Goal: Task Accomplishment & Management: Complete application form

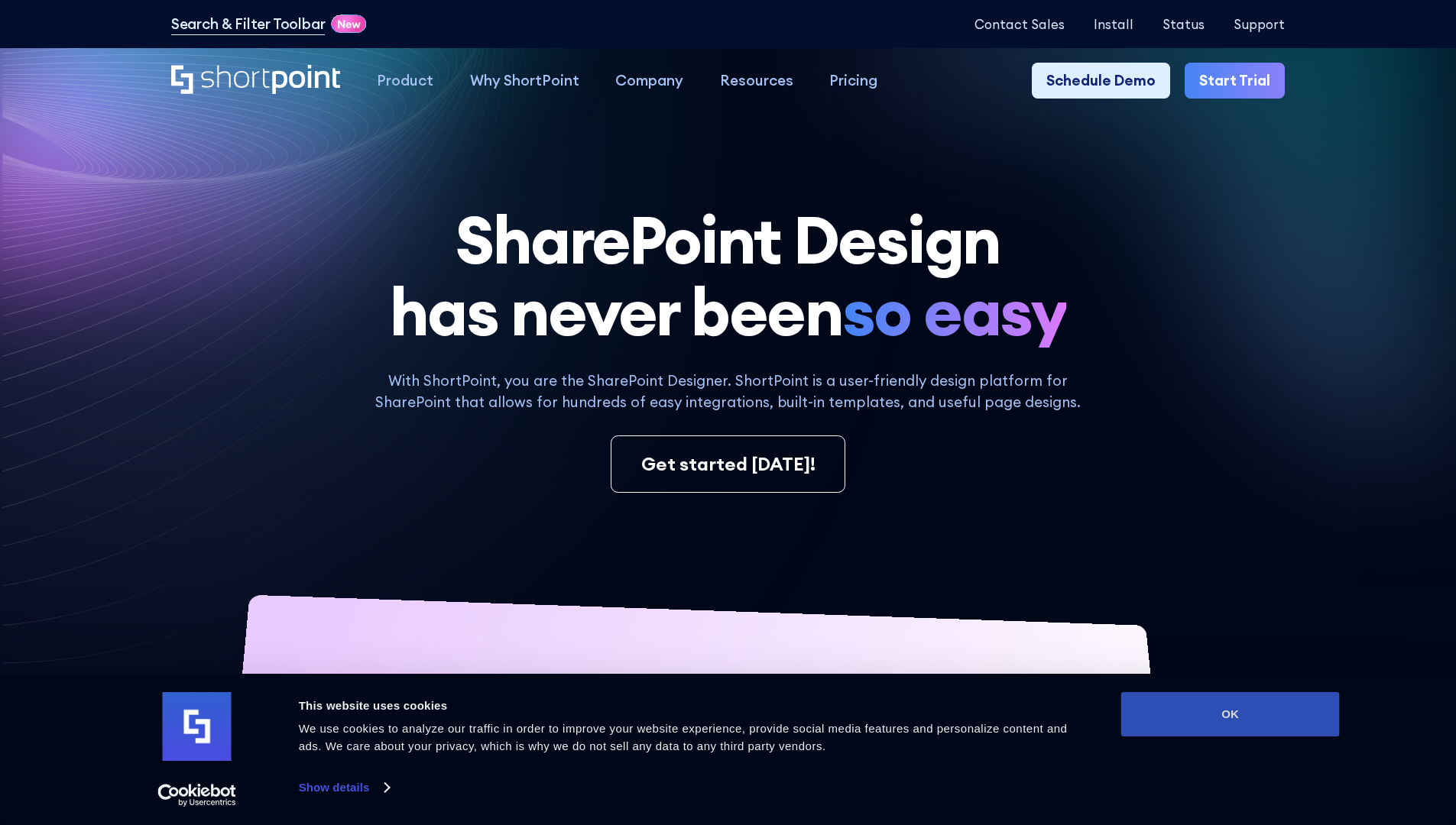
click at [1230, 715] on button "OK" at bounding box center [1231, 714] width 219 height 45
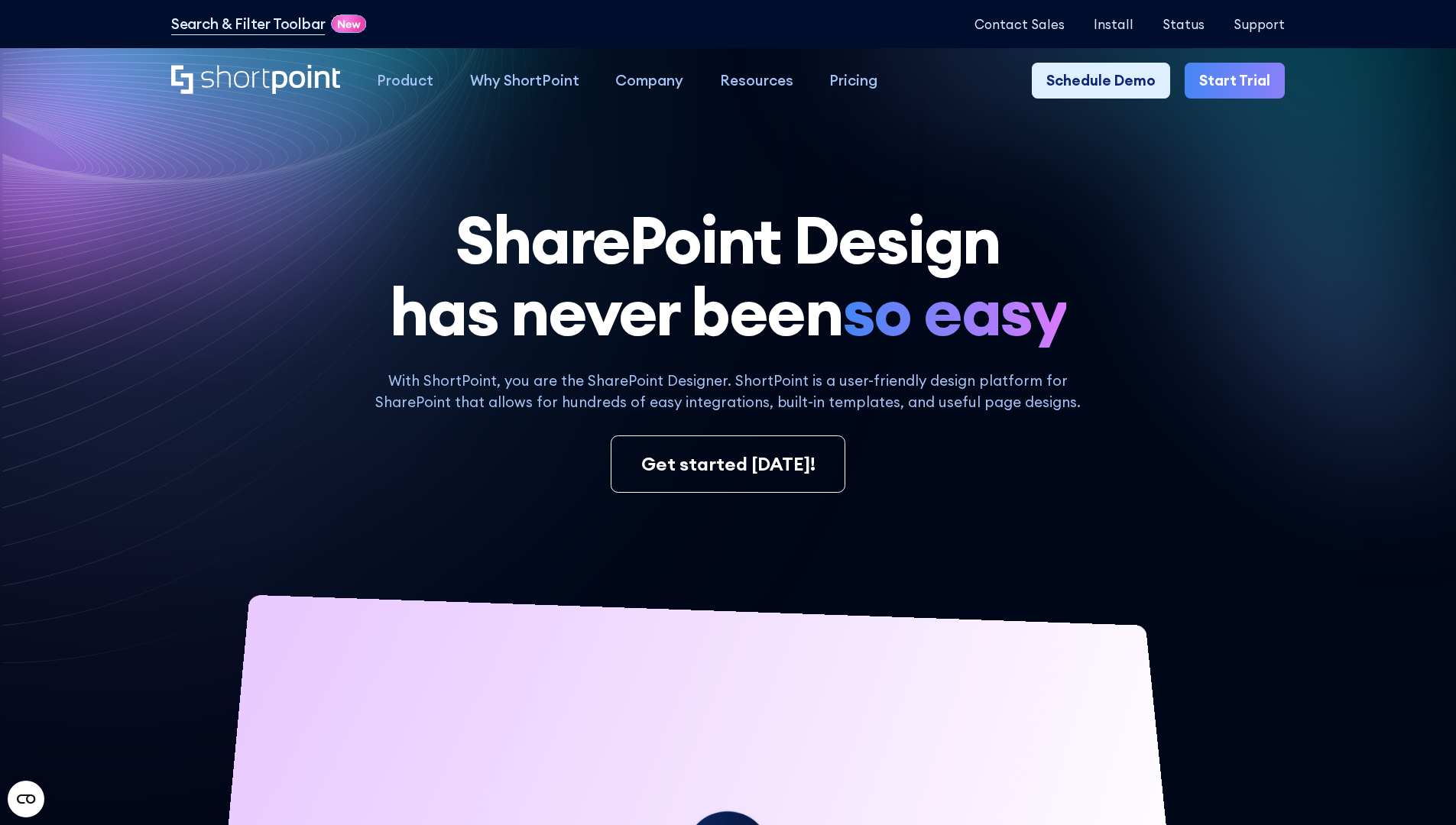
click at [1240, 81] on link "Start Trial" at bounding box center [1234, 81] width 100 height 36
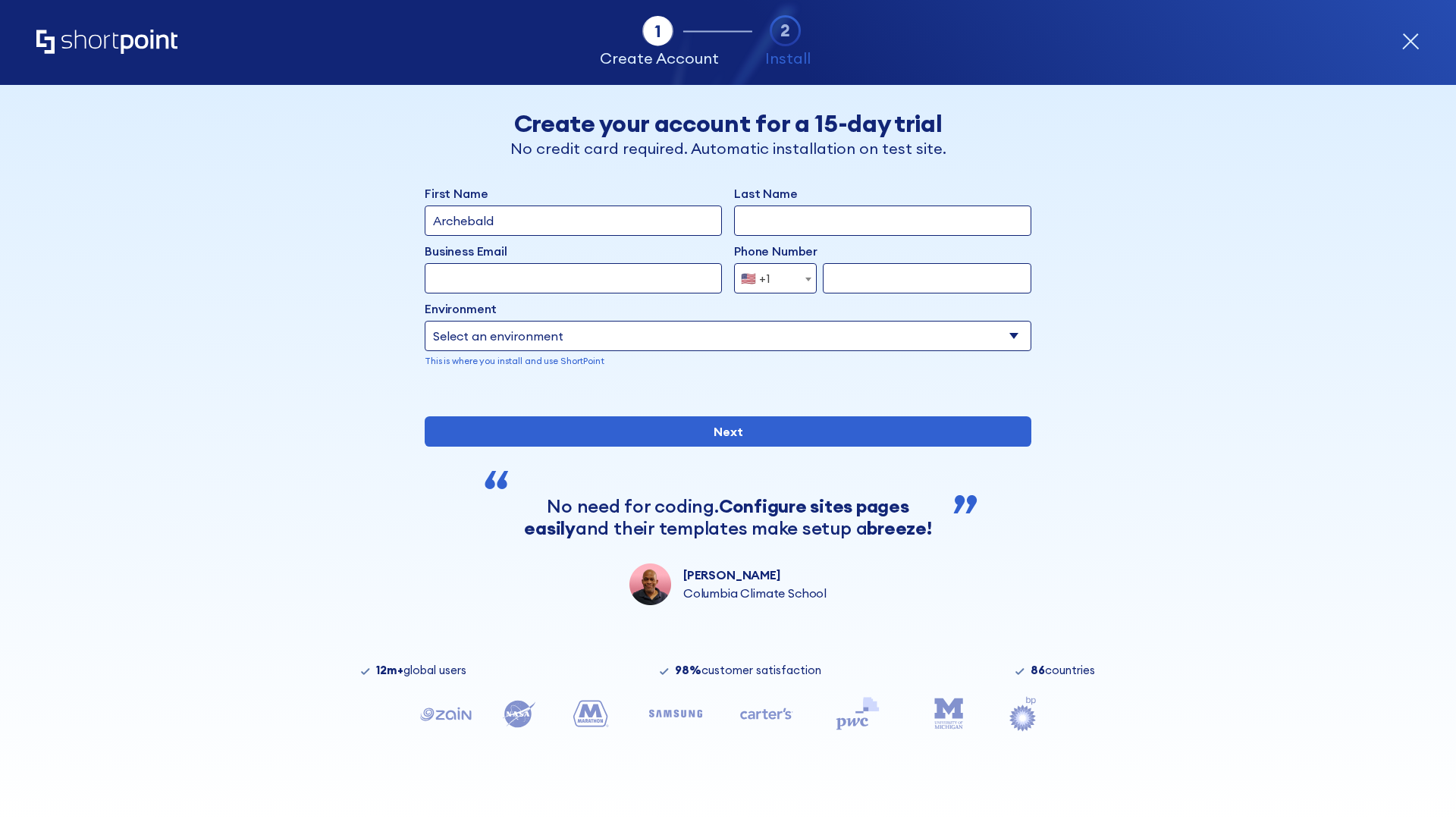
type input "Archebald"
type input "Berkuskv"
type input "2125556789"
select select "Microsoft 365"
type input "2125556789"
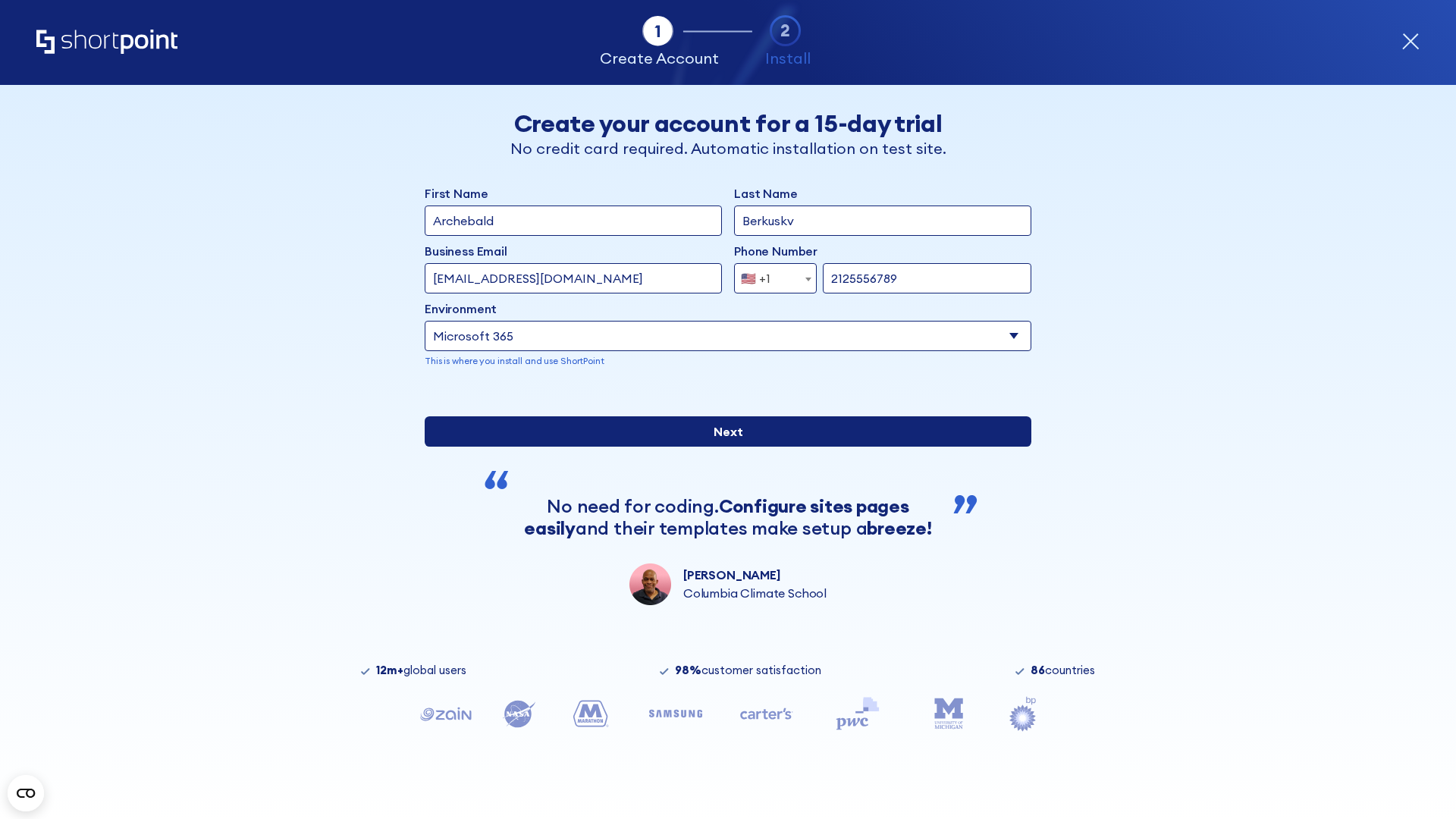
scroll to position [4, 0]
click at [722, 447] on input "Next" at bounding box center [728, 432] width 607 height 31
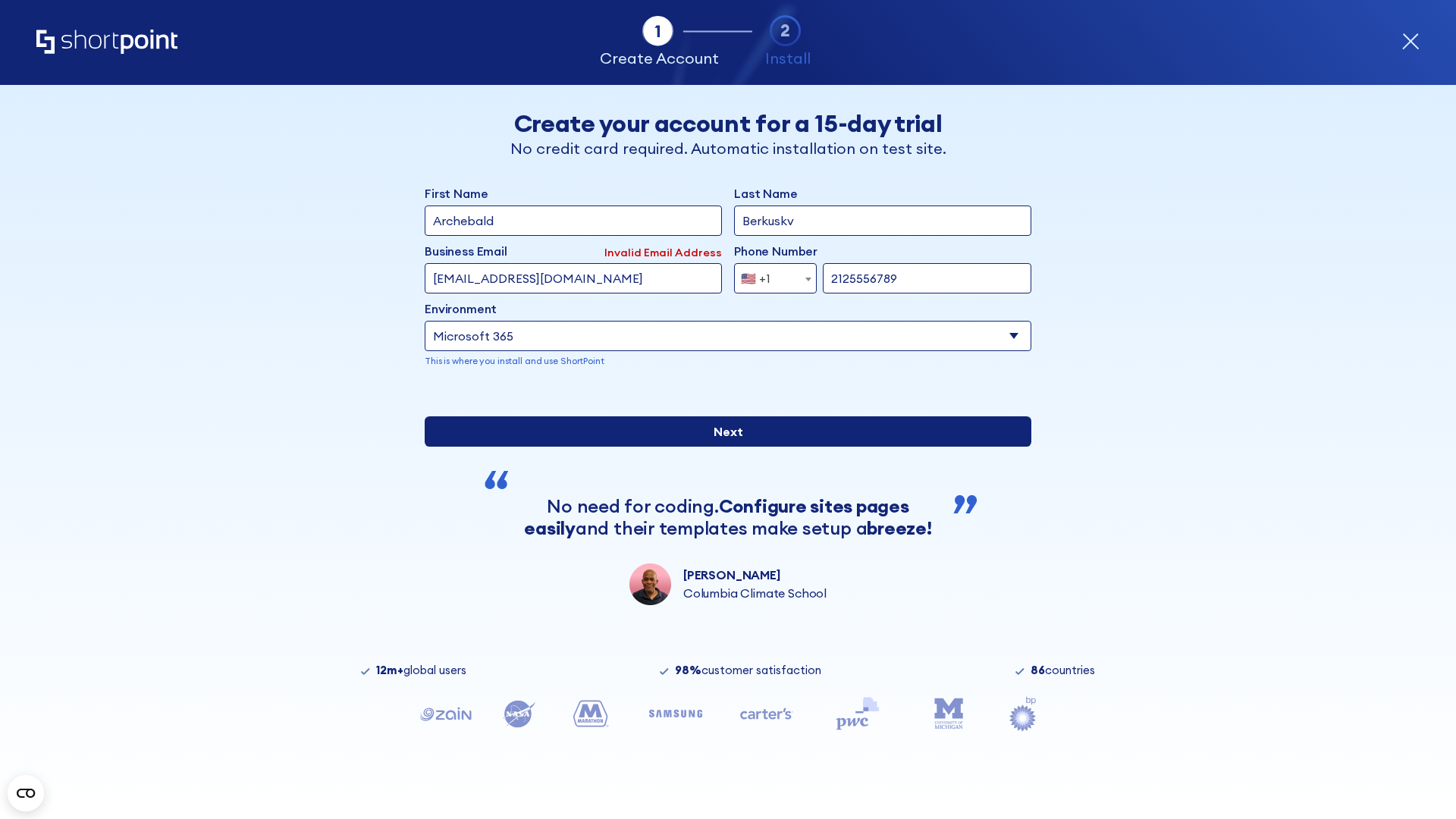
click at [722, 447] on input "Next" at bounding box center [728, 432] width 607 height 31
type input "test@shortpoint.com"
click at [722, 447] on input "Next" at bounding box center [728, 432] width 607 height 31
